Goal: Transaction & Acquisition: Purchase product/service

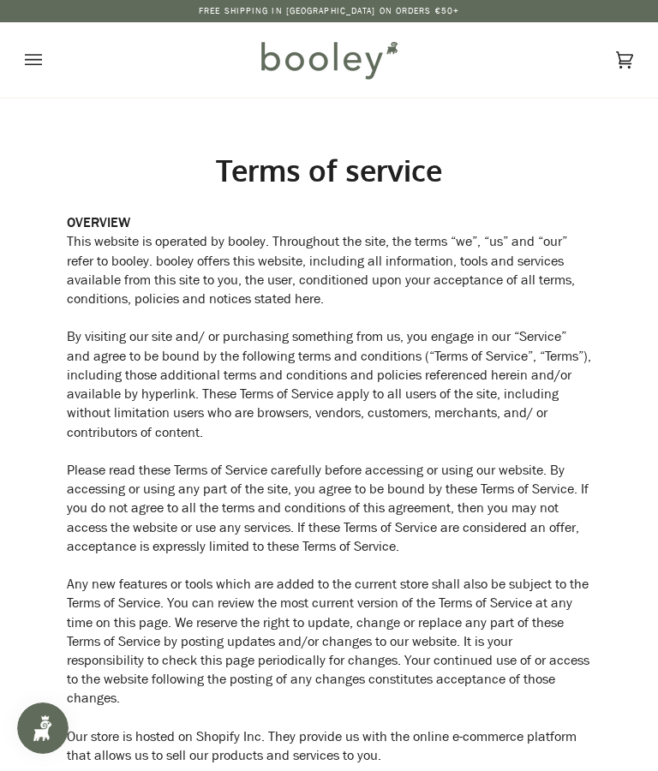
click at [40, 61] on icon "Open menu" at bounding box center [33, 60] width 17 height 26
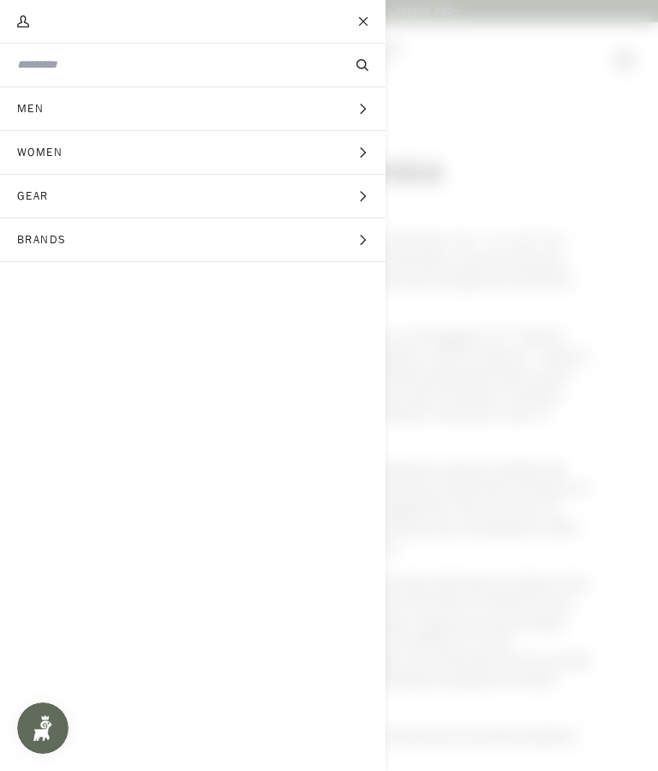
click at [69, 145] on span "Women" at bounding box center [46, 152] width 92 height 43
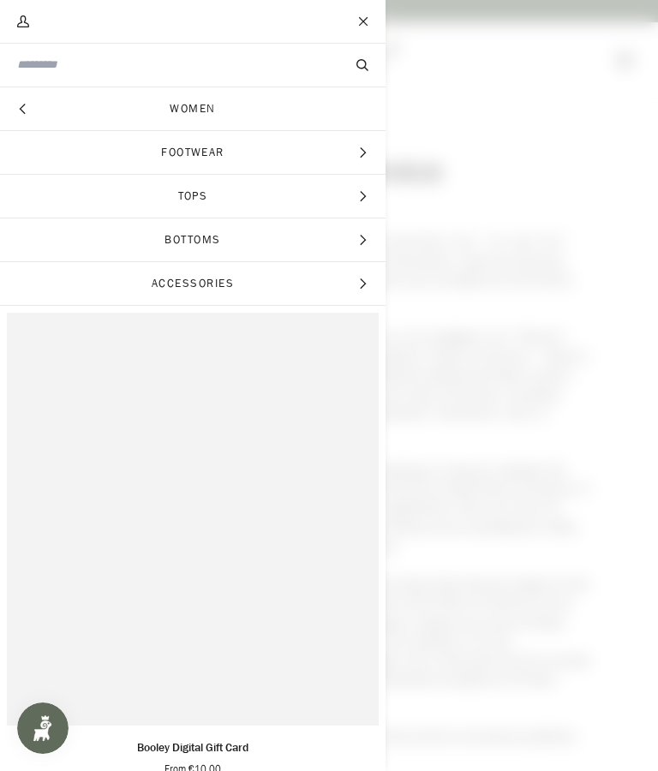
click at [219, 103] on link "Women" at bounding box center [192, 108] width 385 height 43
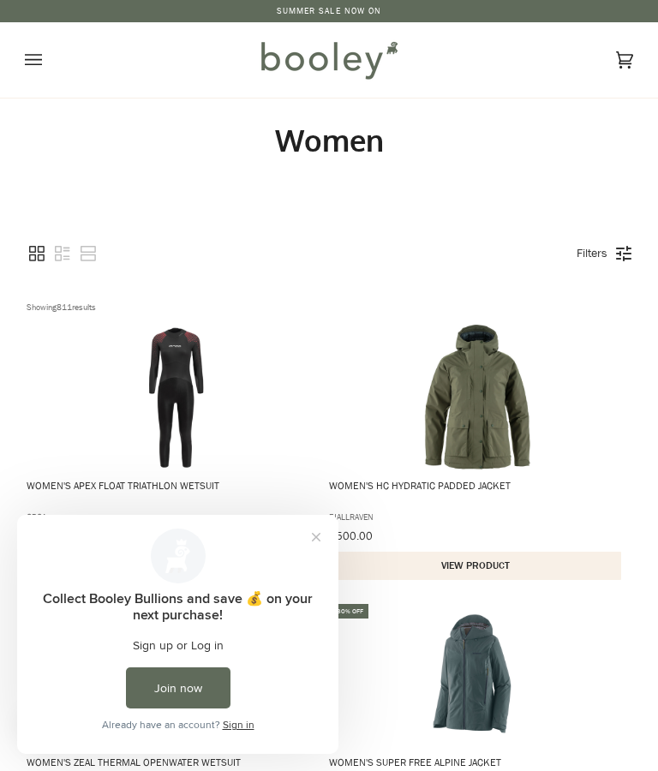
click at [326, 539] on button "Close prompt" at bounding box center [316, 537] width 31 height 31
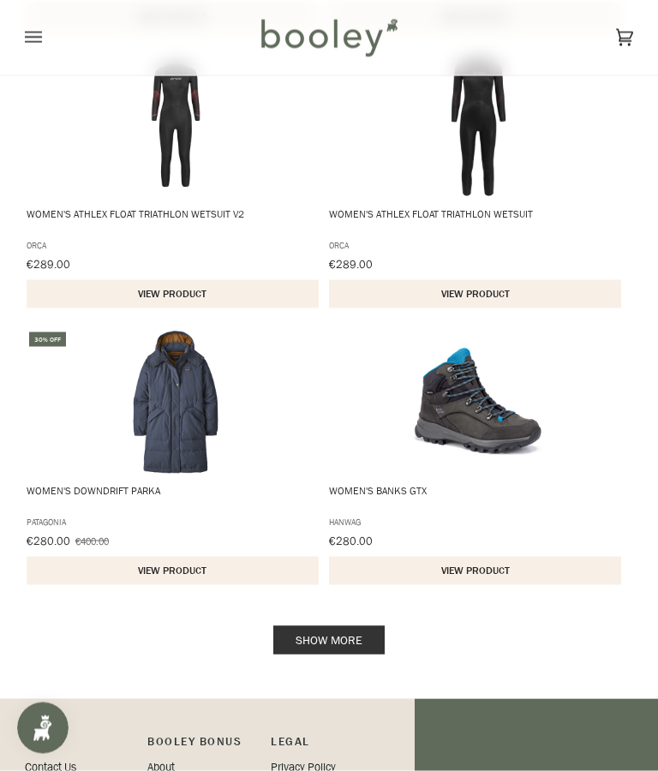
scroll to position [2485, 0]
click at [348, 628] on link "Show more" at bounding box center [328, 640] width 111 height 28
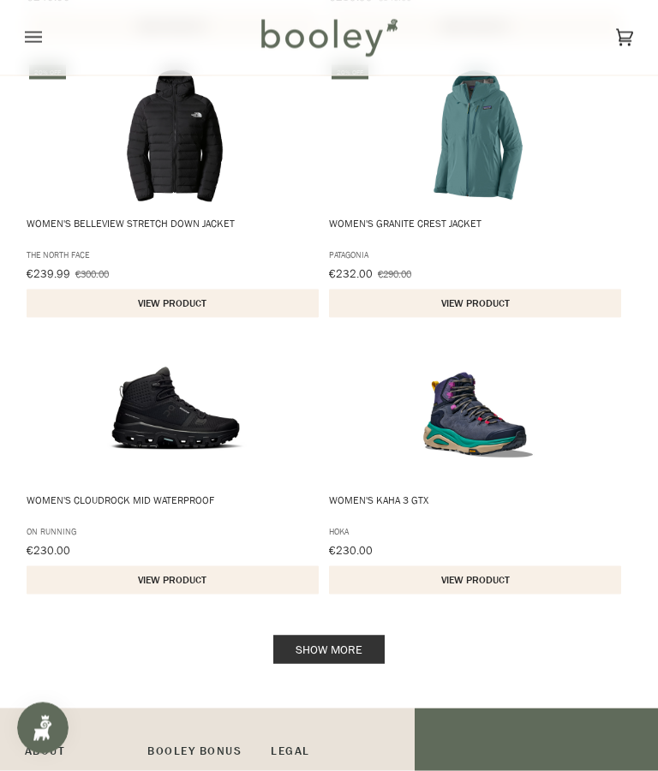
scroll to position [5255, 0]
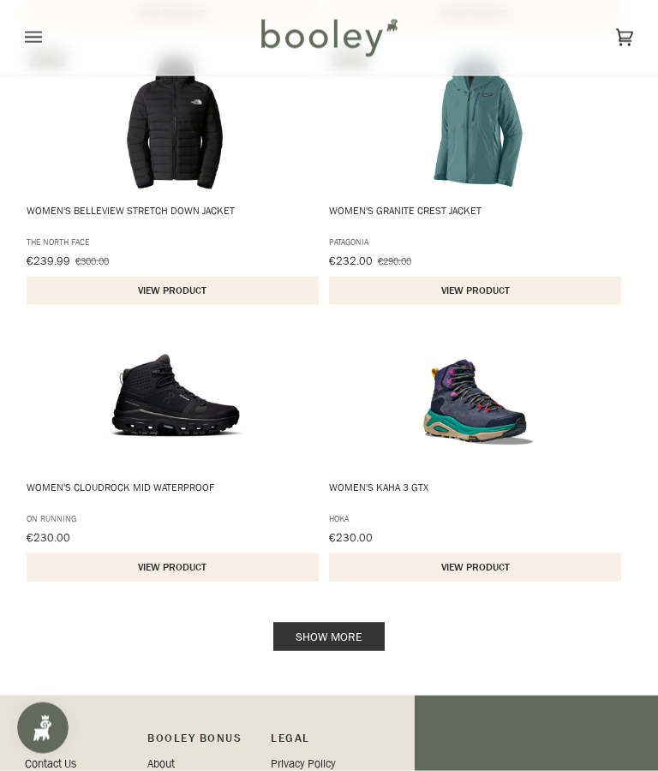
click at [345, 630] on link "Show more" at bounding box center [328, 637] width 111 height 28
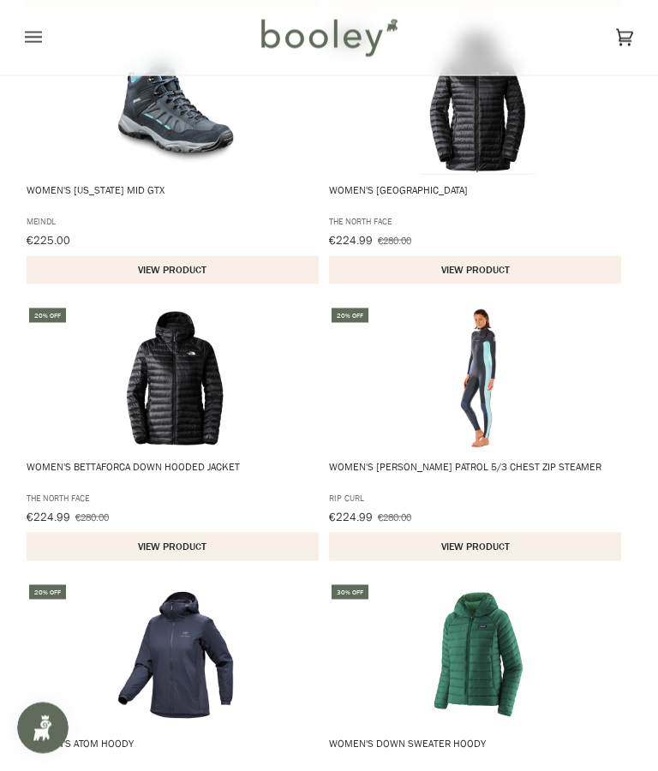
scroll to position [6107, 0]
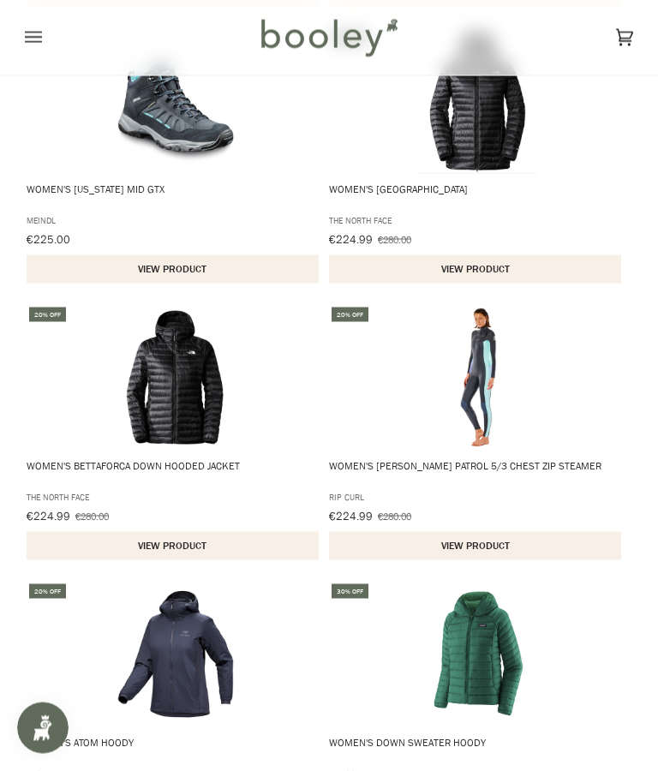
click at [479, 648] on img "Women's Down Sweater Hoody" at bounding box center [478, 655] width 146 height 146
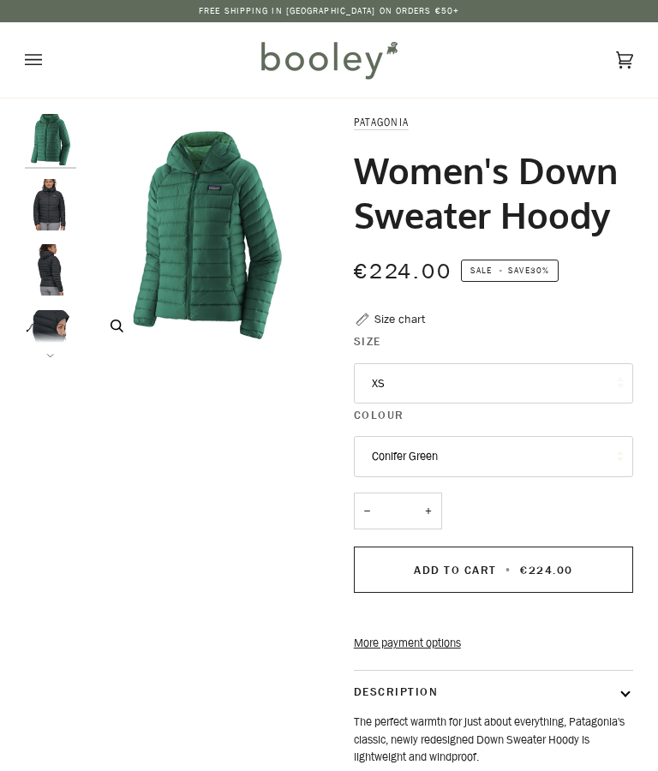
click at [228, 239] on img "Patagonia Women's Down Sweater Hoody Conifer Green - Booley Galway" at bounding box center [207, 236] width 244 height 244
click at [129, 320] on button "Zoom" at bounding box center [117, 326] width 30 height 30
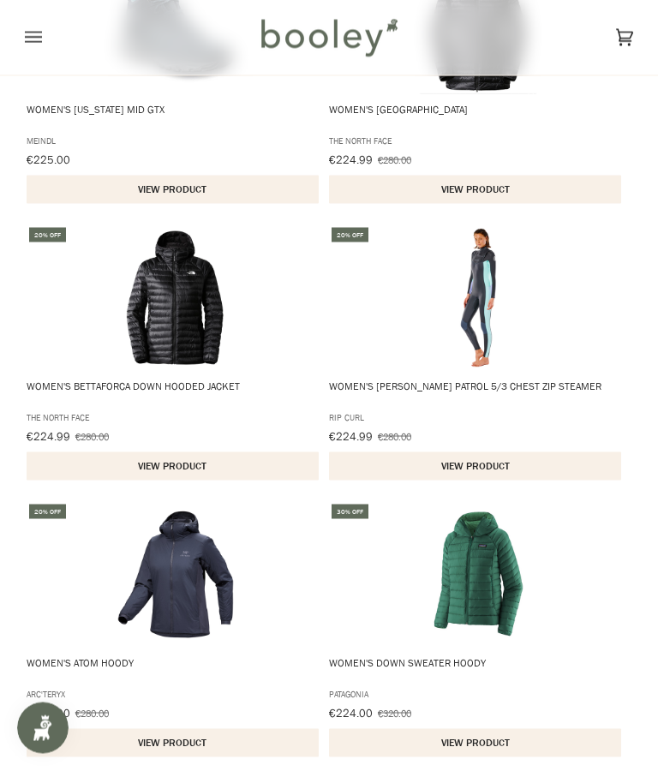
scroll to position [6187, 0]
click at [485, 576] on img "Women's Down Sweater Hoody" at bounding box center [478, 574] width 146 height 146
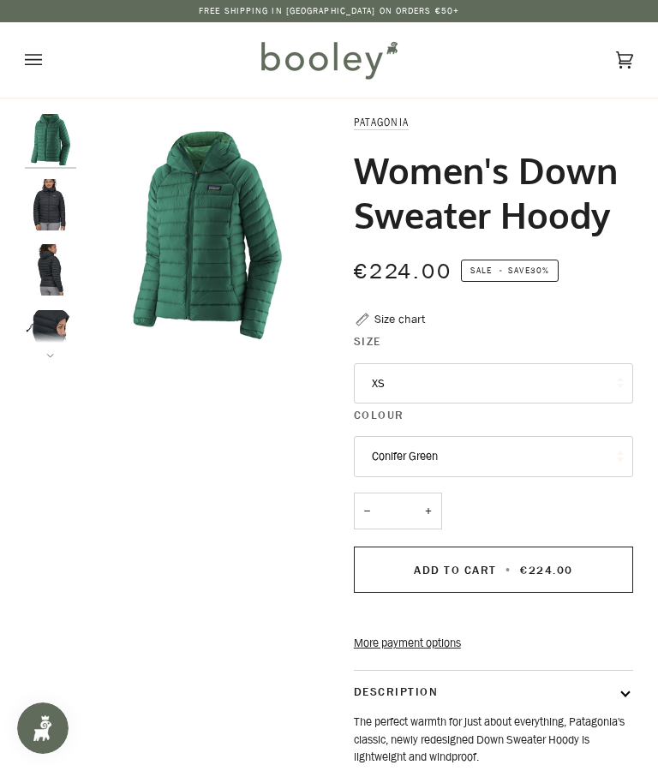
click at [42, 357] on button "Next" at bounding box center [50, 345] width 51 height 26
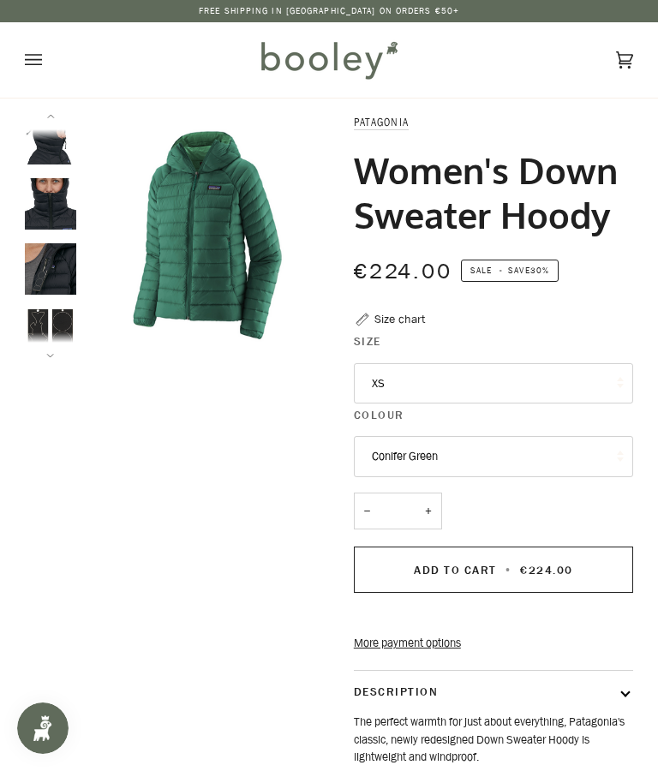
scroll to position [244, 0]
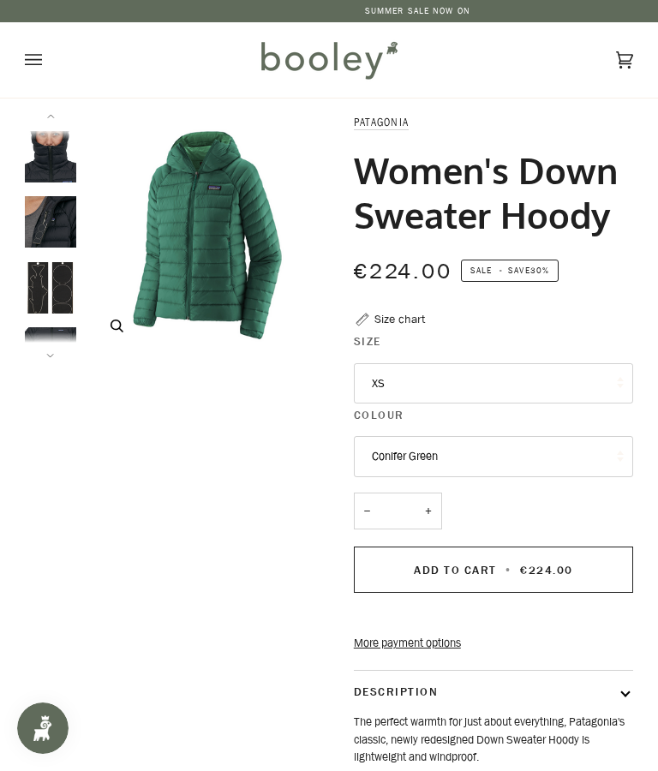
click at [110, 331] on icon "Patagonia Women's Down Sweater Hoody Conifer Green - Booley Galway" at bounding box center [116, 326] width 13 height 13
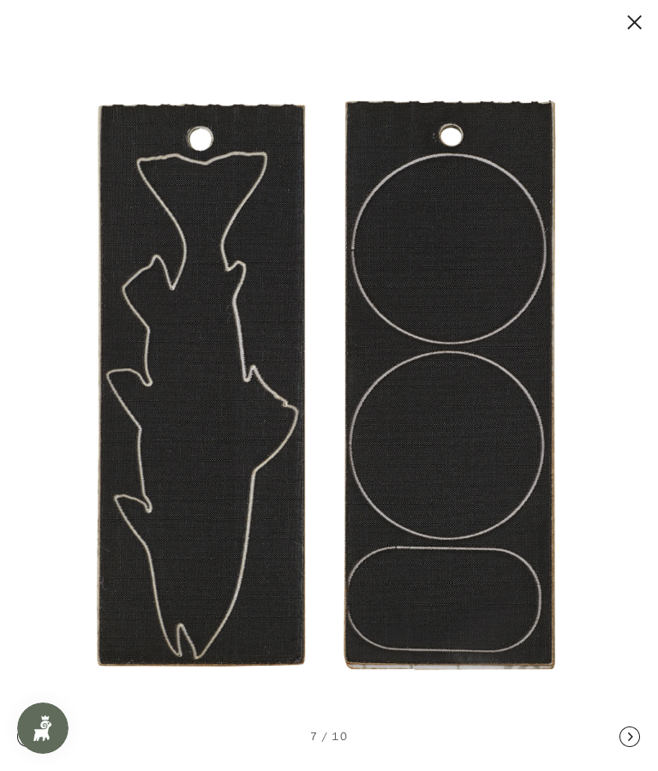
click at [640, 27] on button at bounding box center [617, 22] width 51 height 21
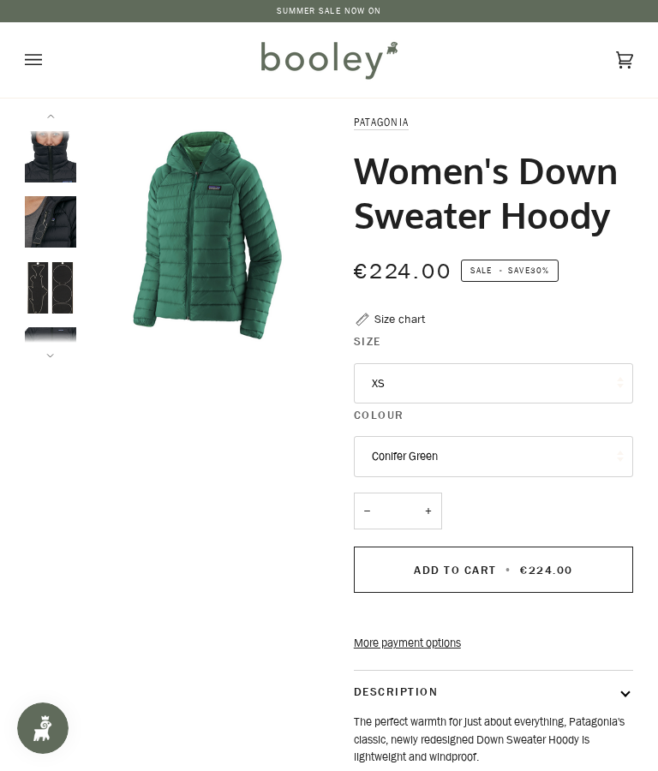
click at [462, 385] on button "XS" at bounding box center [493, 383] width 279 height 41
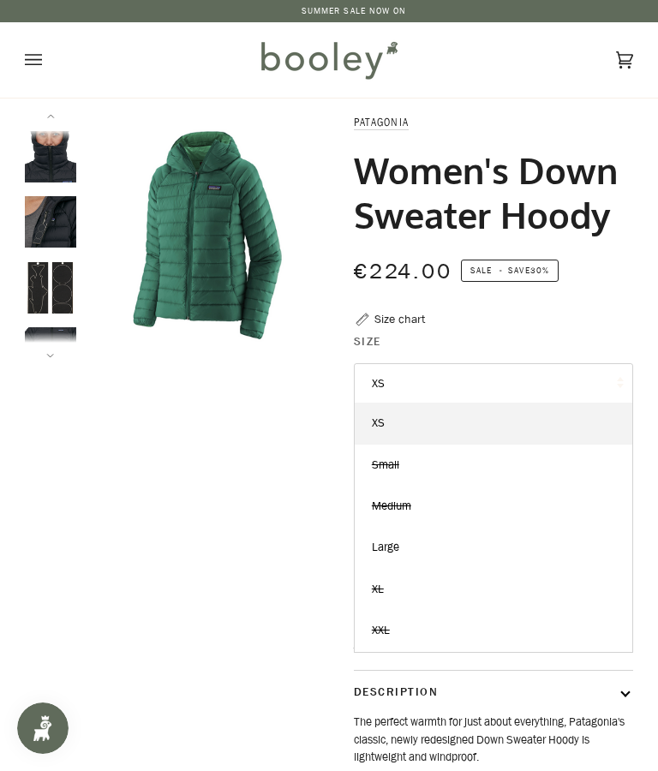
scroll to position [1, 0]
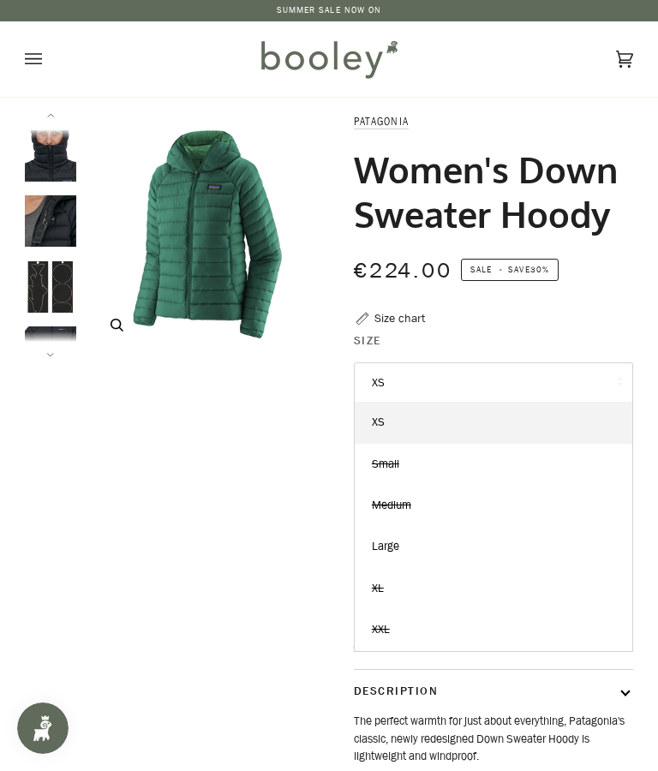
click at [230, 268] on img "Patagonia Women's Down Sweater Hoody Conifer Green - Booley Galway" at bounding box center [207, 235] width 244 height 244
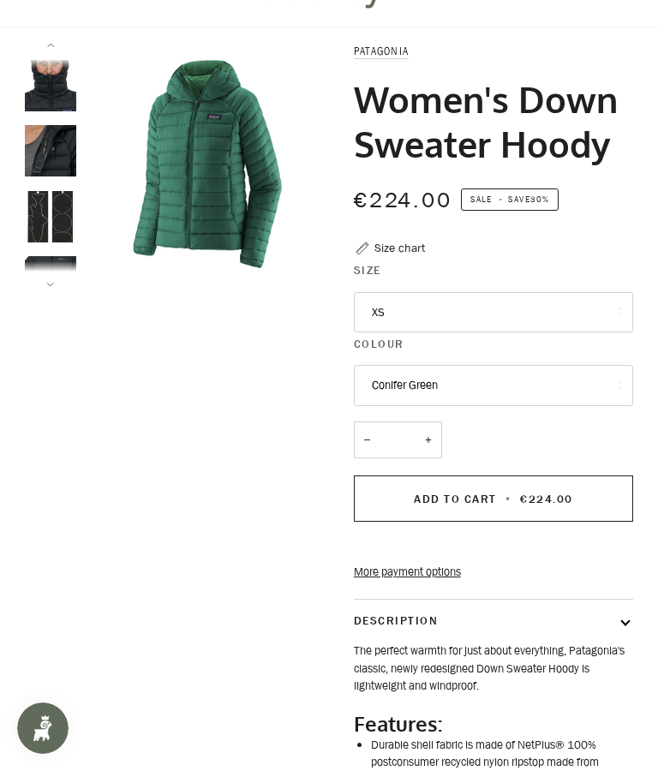
scroll to position [0, 0]
